Goal: Find specific page/section: Find specific page/section

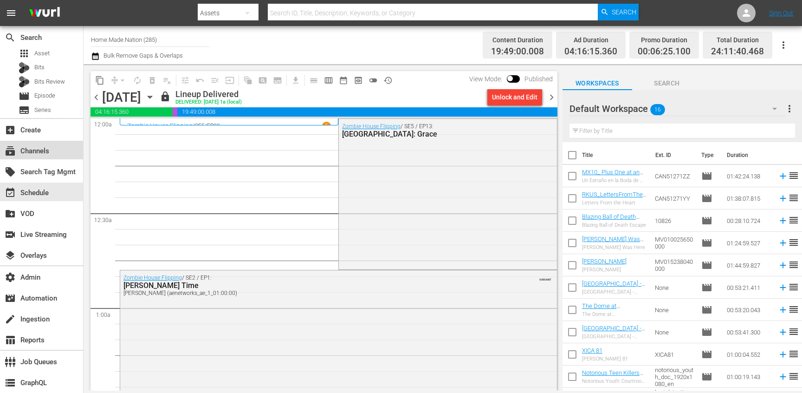
click at [33, 154] on div "subscriptions Channels" at bounding box center [26, 149] width 52 height 8
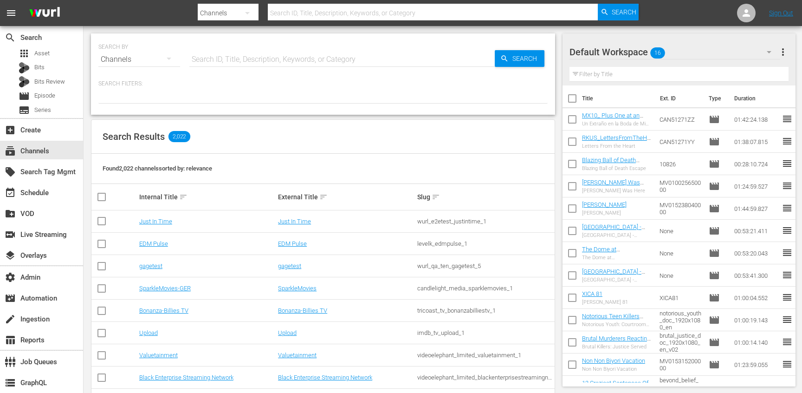
click at [222, 59] on input "text" at bounding box center [342, 59] width 306 height 22
type input "ae_"
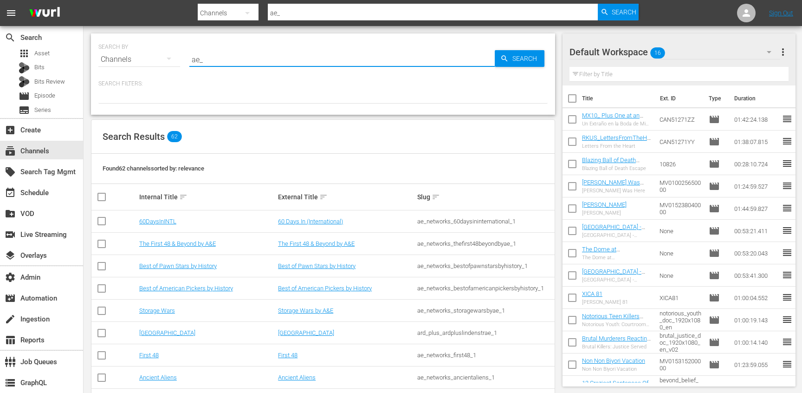
type input "ae_1"
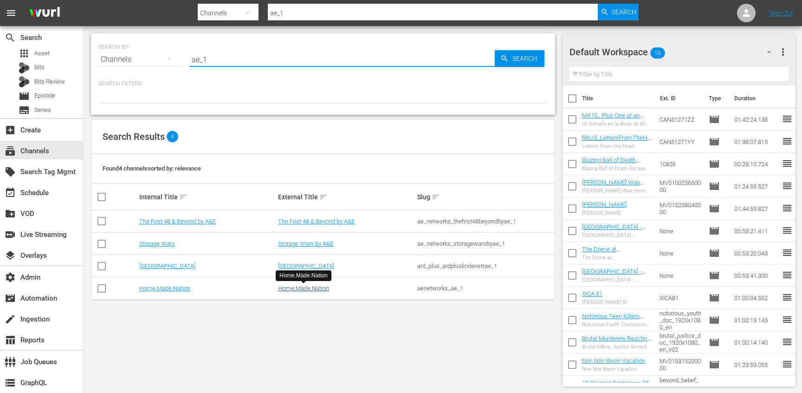
type input "ae_1"
click at [296, 289] on link "Home.Made.Nation" at bounding box center [303, 288] width 51 height 7
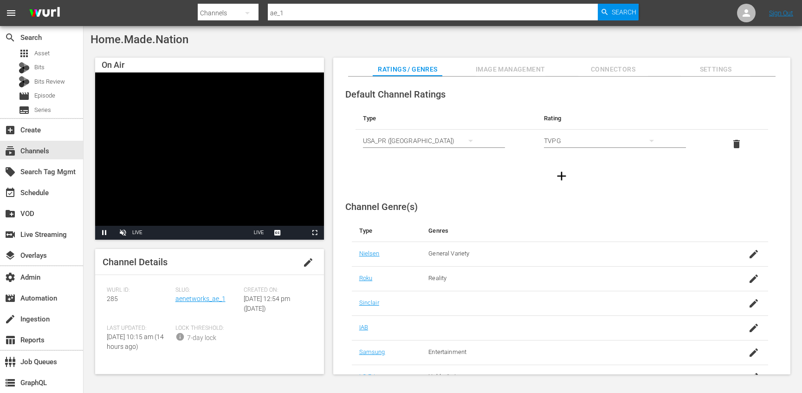
click at [106, 38] on span "Home.Made.Nation" at bounding box center [140, 39] width 98 height 13
drag, startPoint x: 106, startPoint y: 38, endPoint x: 177, endPoint y: 38, distance: 70.6
click at [177, 38] on span "Home.Made.Nation" at bounding box center [140, 39] width 98 height 13
copy span "Home.Made.Nation"
